Goal: Transaction & Acquisition: Purchase product/service

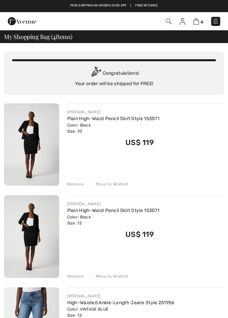
click at [165, 26] on div "4 Checkout" at bounding box center [161, 21] width 130 height 14
click at [166, 23] on img at bounding box center [169, 22] width 6 height 6
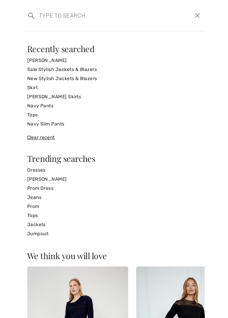
click at [60, 21] on input "search" at bounding box center [95, 15] width 123 height 20
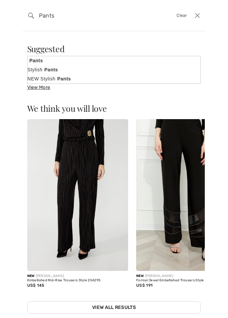
type input "Pants"
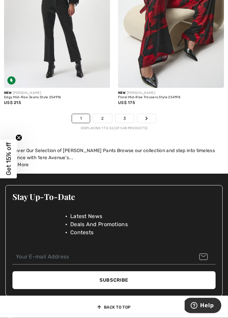
scroll to position [3526, 0]
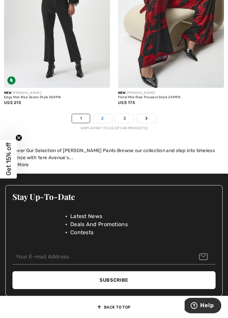
click at [99, 119] on link "2" at bounding box center [102, 118] width 19 height 9
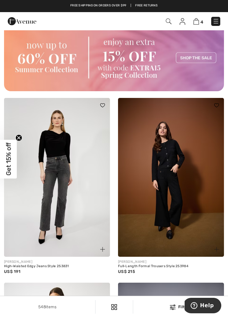
scroll to position [2388, 0]
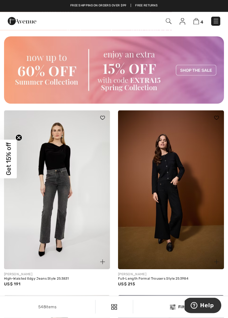
click at [74, 200] on img at bounding box center [57, 190] width 106 height 159
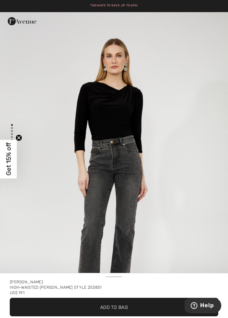
click at [174, 236] on img "1 / 5" at bounding box center [114, 183] width 228 height 342
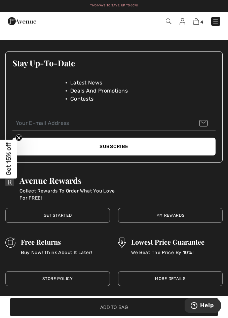
scroll to position [1206, 0]
